Goal: Task Accomplishment & Management: Use online tool/utility

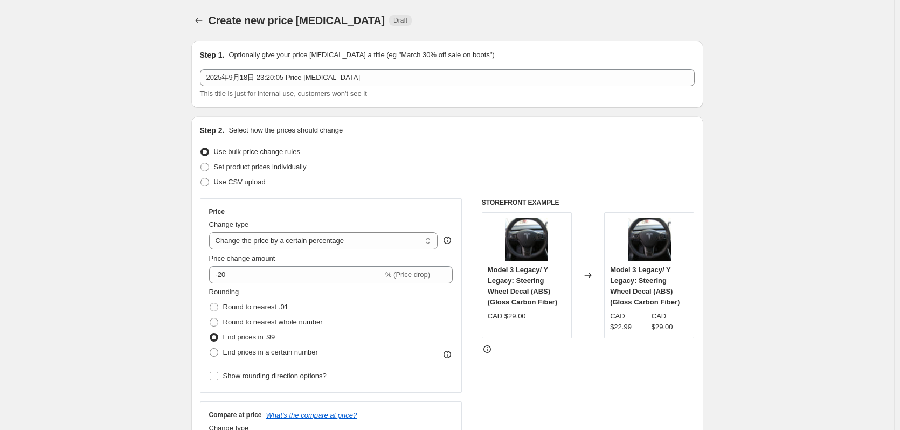
select select "percentage"
select select "collection"
select select "tag"
select select "not_equal"
select select "tag"
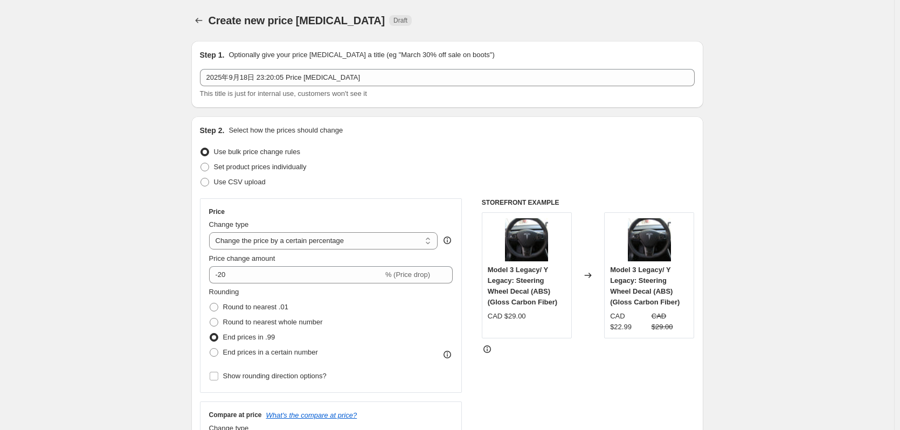
select select "not_equal"
select select "tag"
select select "not_equal"
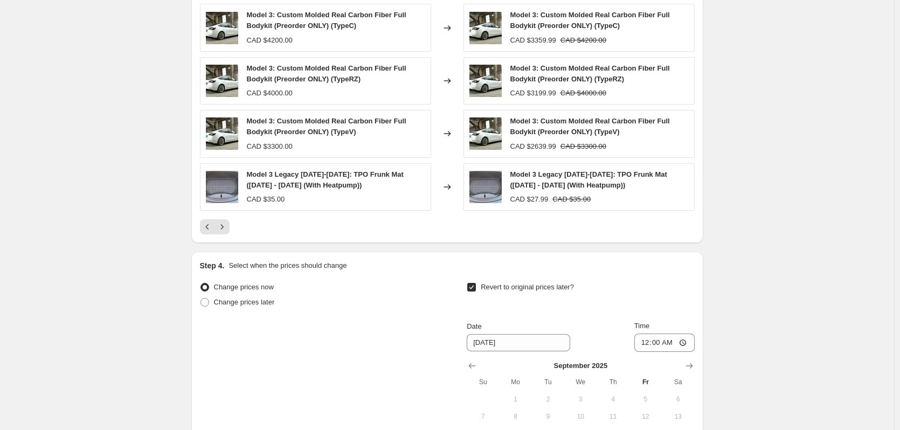
scroll to position [718, 0]
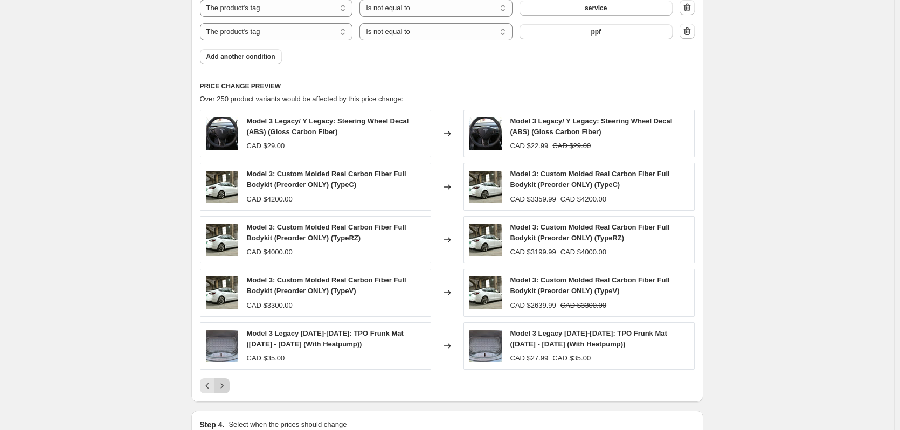
click at [224, 385] on icon "Next" at bounding box center [222, 385] width 11 height 11
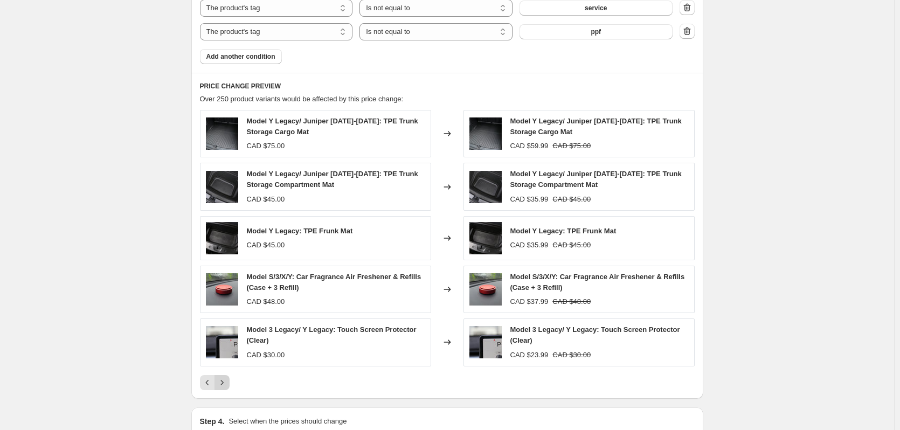
click at [225, 384] on icon "Next" at bounding box center [222, 382] width 11 height 11
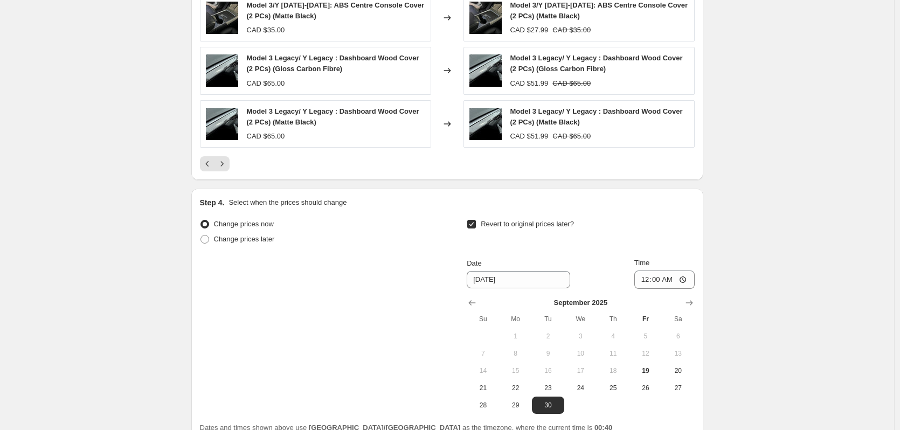
scroll to position [1041, 0]
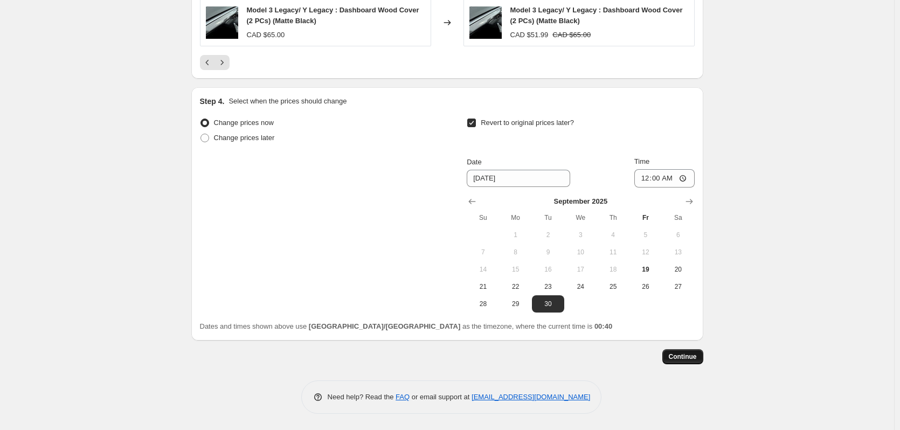
click at [691, 356] on span "Continue" at bounding box center [683, 356] width 28 height 9
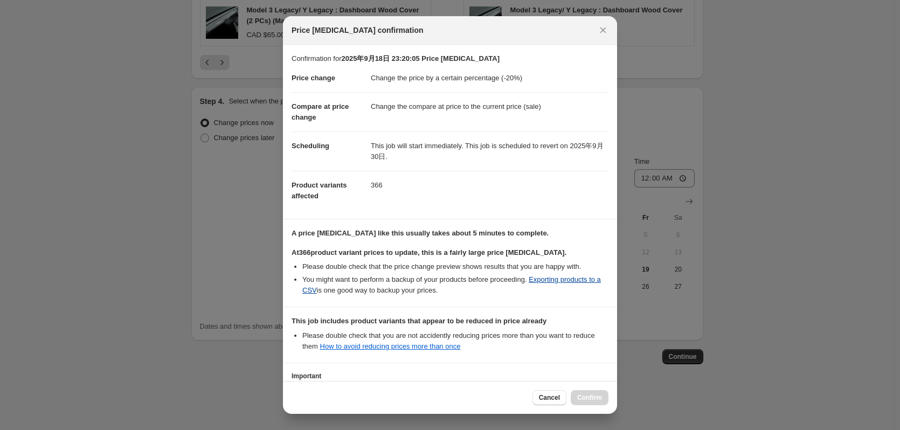
scroll to position [105, 0]
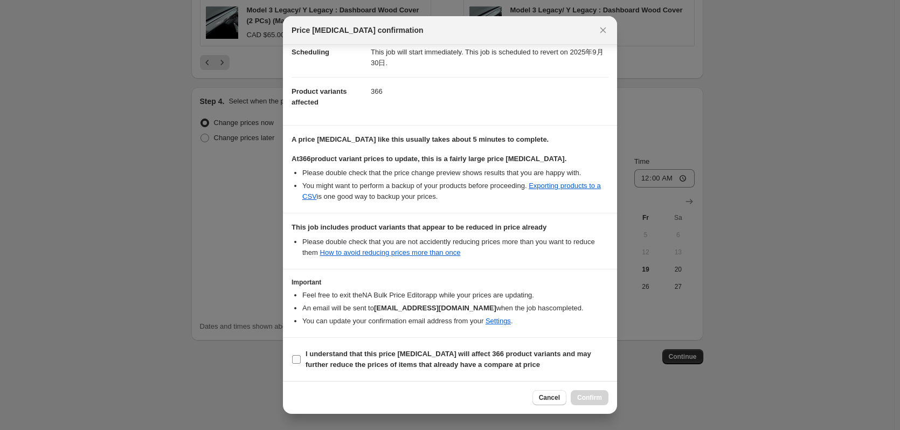
click at [410, 356] on b "I understand that this price change job will affect 366 product variants and ma…" at bounding box center [449, 359] width 286 height 19
click at [301, 356] on input "I understand that this price change job will affect 366 product variants and ma…" at bounding box center [296, 359] width 9 height 9
checkbox input "true"
click at [589, 399] on span "Confirm" at bounding box center [589, 397] width 25 height 9
